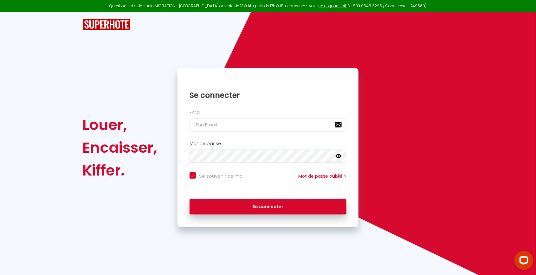
click at [305, 113] on h2 "Email" at bounding box center [267, 112] width 157 height 5
click at [307, 127] on input "email" at bounding box center [267, 124] width 157 height 13
type input "[EMAIL_ADDRESS][DOMAIN_NAME]"
click at [189, 199] on button "Se connecter" at bounding box center [267, 207] width 157 height 16
checkbox input "true"
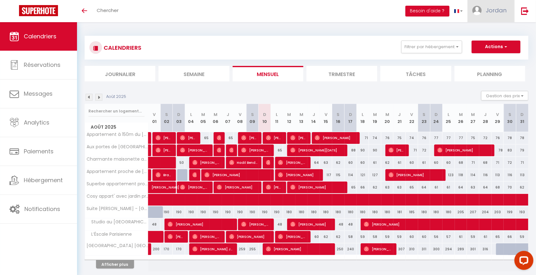
click at [483, 15] on link "Jordan" at bounding box center [490, 11] width 47 height 22
click at [492, 29] on link "Paramètres" at bounding box center [488, 31] width 47 height 11
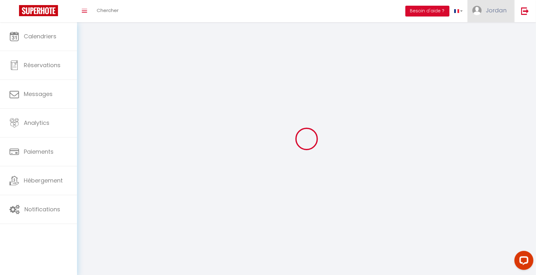
type input "Jordan"
type input "Hippocrate"
type input "0752028975"
type input "[STREET_ADDRESS]"
type input "75008"
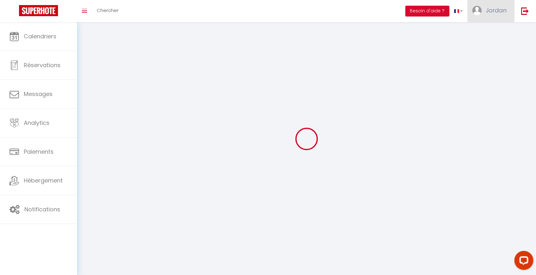
type input "[GEOGRAPHIC_DATA]"
type input "rnSwt4EFwZSb09rGrFvMcPxvH"
type input "aym6kNgVmvG5VrOJpocoAPisT"
type input "[URL][DOMAIN_NAME]"
select select "28"
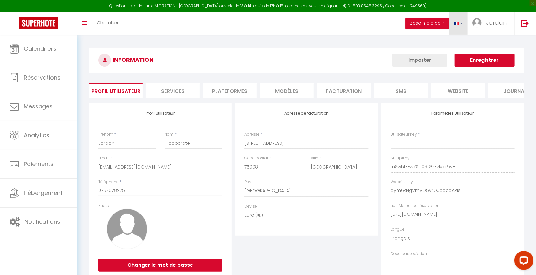
type input "rnSwt4EFwZSb09rGrFvMcPxvH"
type input "aym6kNgVmvG5VrOJpocoAPisT"
type input "[URL][DOMAIN_NAME]"
select select "fr"
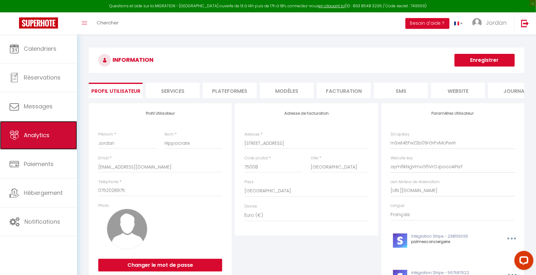
click at [54, 131] on link "Analytics" at bounding box center [38, 135] width 77 height 29
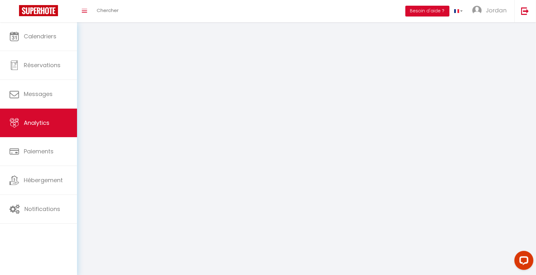
select select "2025"
select select "8"
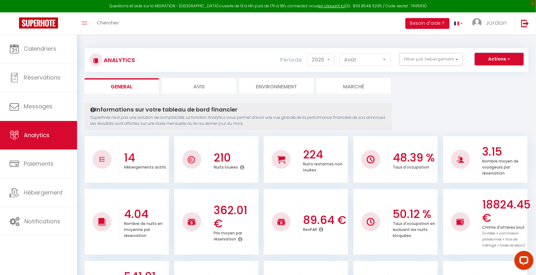
click at [475, 58] on button "Actions" at bounding box center [498, 59] width 49 height 13
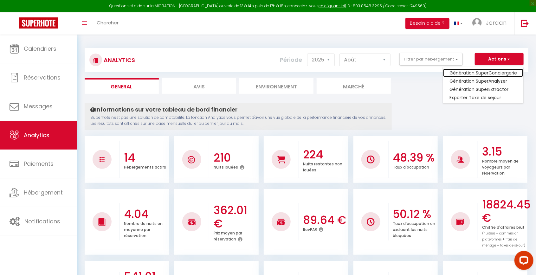
click at [504, 71] on link "Génération SuperConciergerie" at bounding box center [483, 73] width 80 height 8
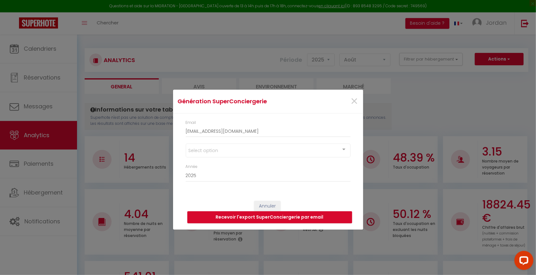
click at [322, 148] on div "Select option" at bounding box center [268, 150] width 165 height 14
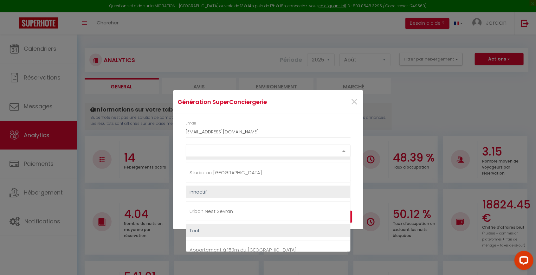
scroll to position [303, 0]
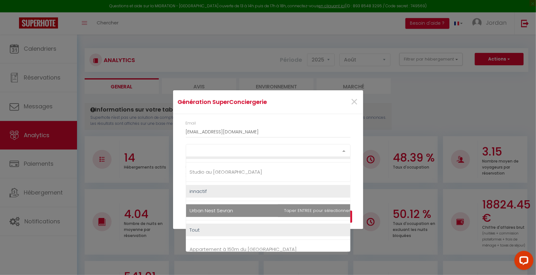
click at [218, 227] on span "Tout" at bounding box center [270, 230] width 168 height 13
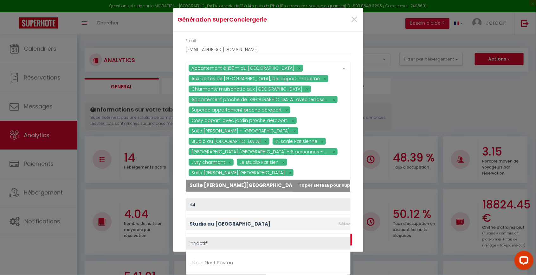
scroll to position [30, 0]
click at [247, 256] on span "Urban Nest Sevran" at bounding box center [278, 262] width 184 height 13
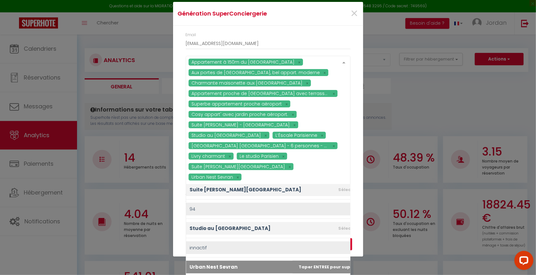
click at [295, 17] on div "Génération SuperConciergerie" at bounding box center [236, 13] width 126 height 9
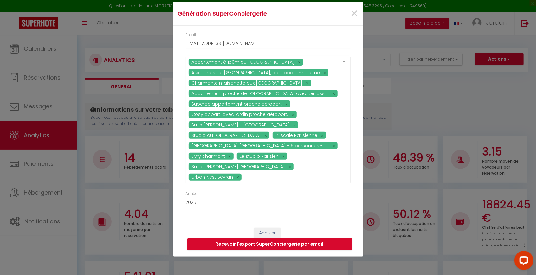
scroll to position [7, 0]
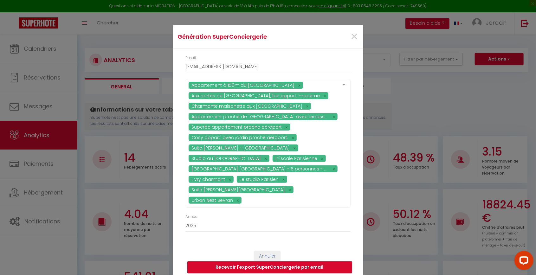
click at [338, 261] on button "Recevoir l'export SuperConciergerie par email" at bounding box center [269, 267] width 165 height 12
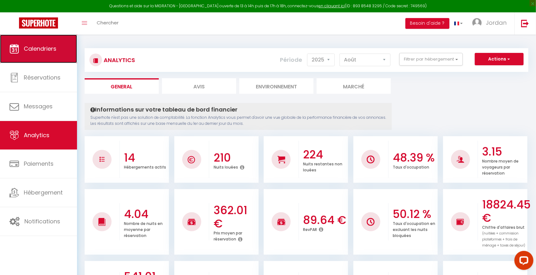
click at [15, 56] on link "Calendriers" at bounding box center [38, 49] width 77 height 29
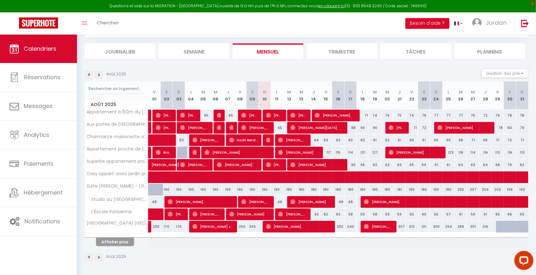
scroll to position [53, 0]
click at [114, 238] on button "Afficher plus" at bounding box center [115, 242] width 38 height 9
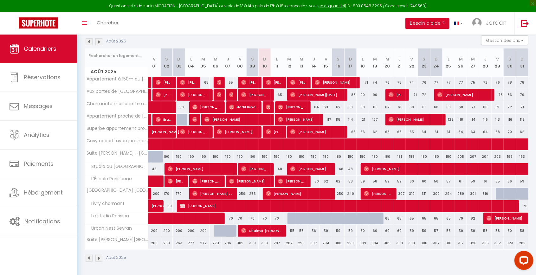
scroll to position [74, 0]
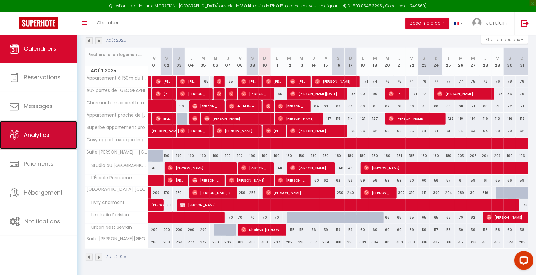
click at [62, 139] on link "Analytics" at bounding box center [38, 135] width 77 height 29
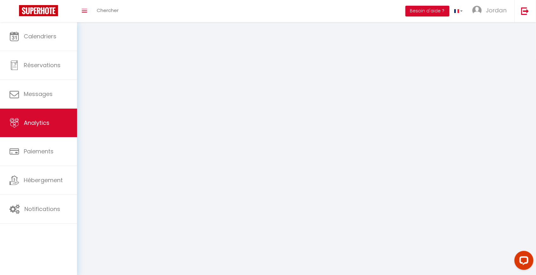
select select "2025"
select select "8"
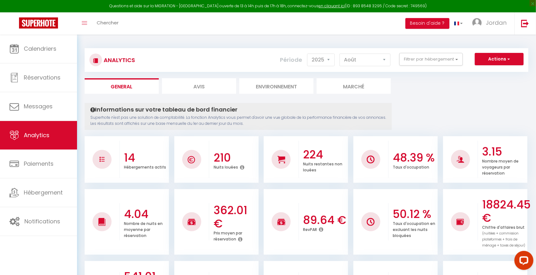
click at [428, 63] on button "Filtrer par hébergement" at bounding box center [430, 59] width 63 height 13
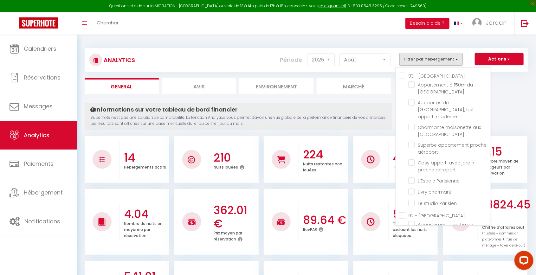
click at [511, 110] on div at bounding box center [268, 137] width 536 height 275
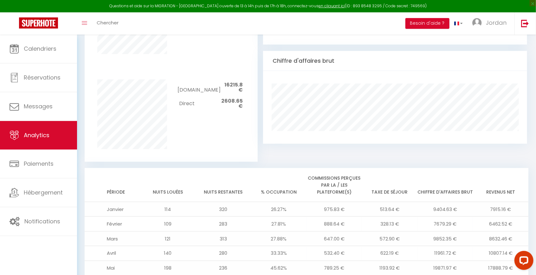
scroll to position [369, 0]
